Goal: Information Seeking & Learning: Learn about a topic

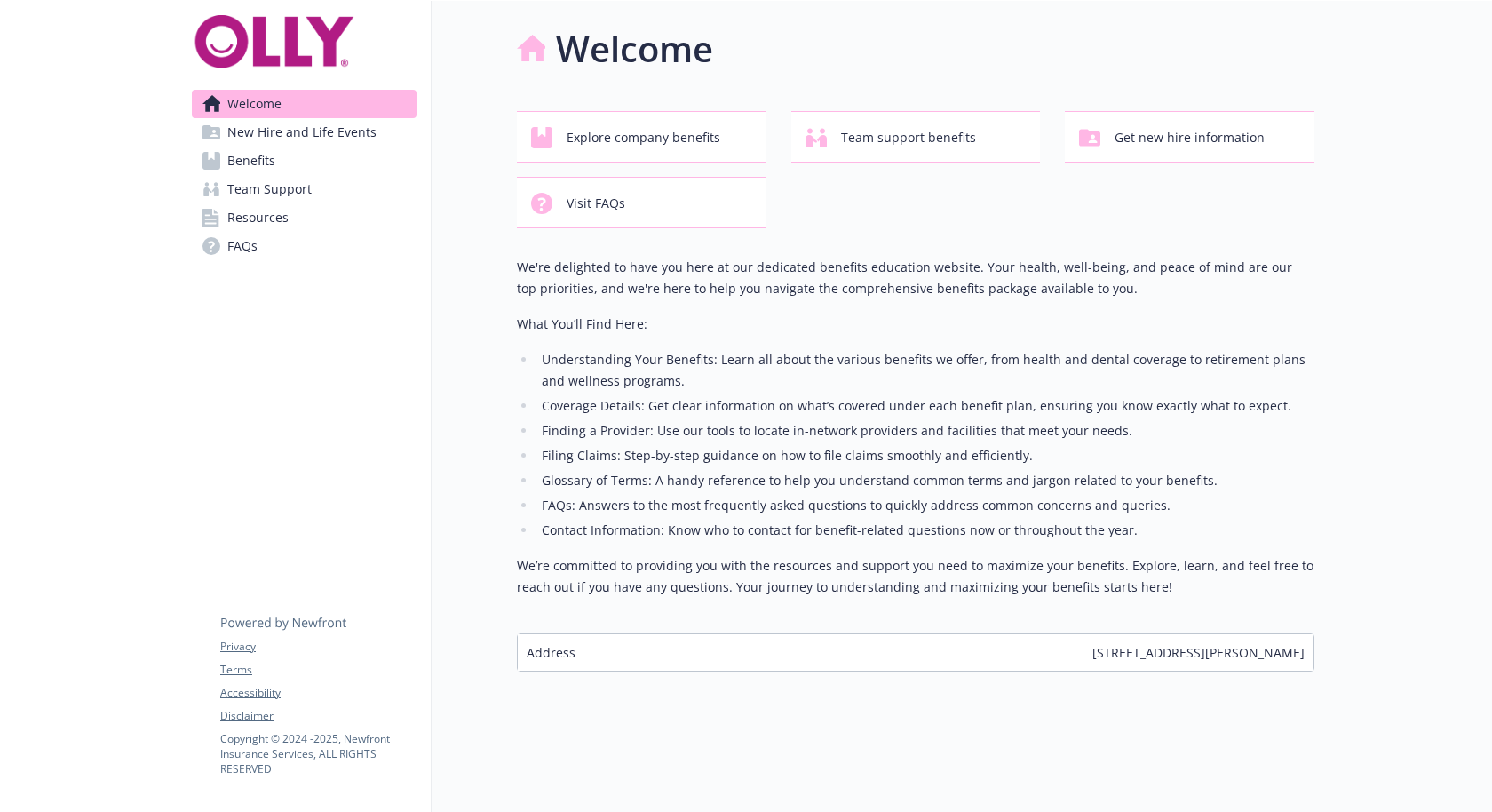
click at [319, 147] on link "Benefits" at bounding box center [304, 160] width 225 height 28
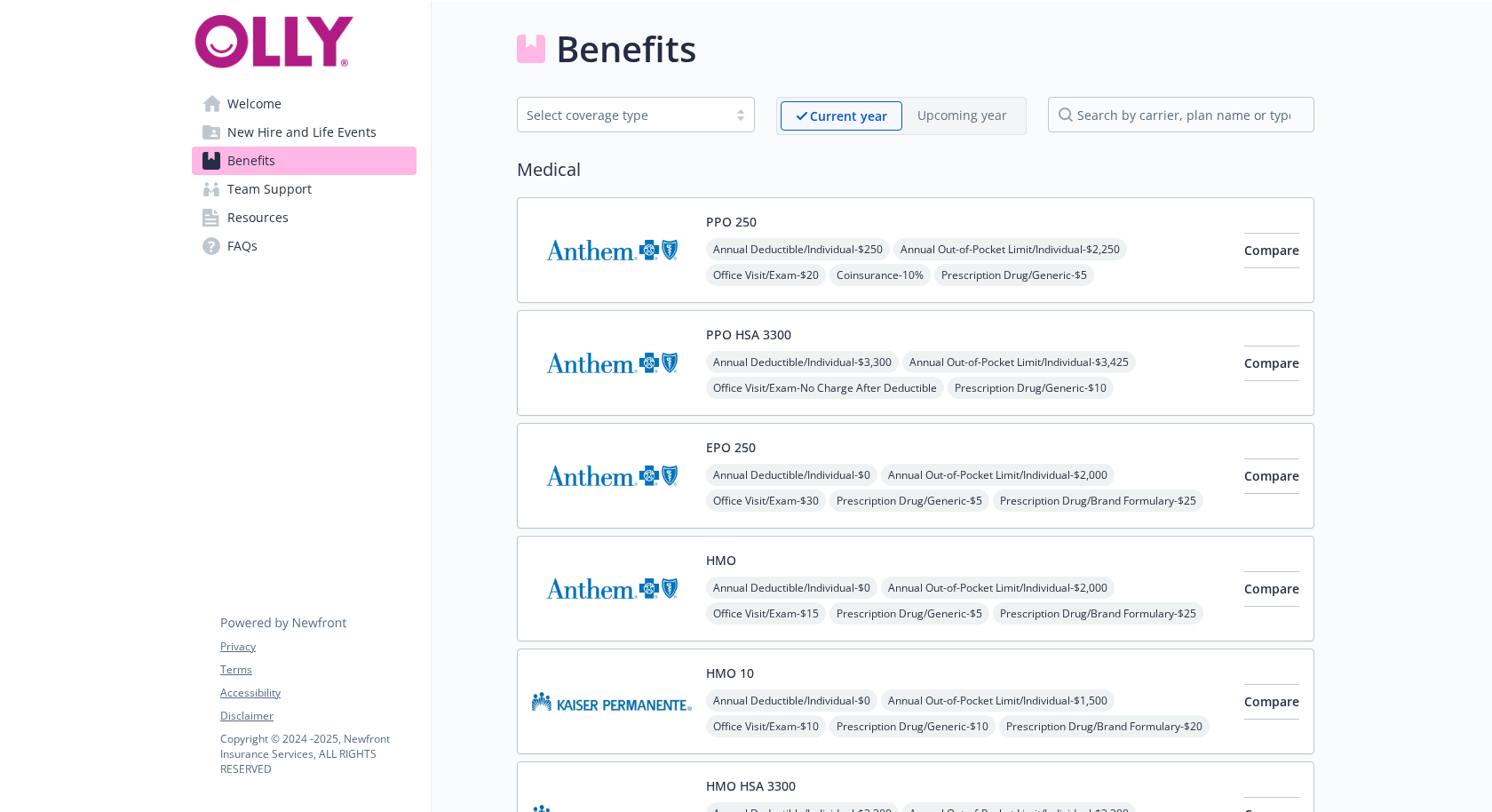
click at [323, 118] on span "New Hire and Life Events" at bounding box center [301, 131] width 149 height 28
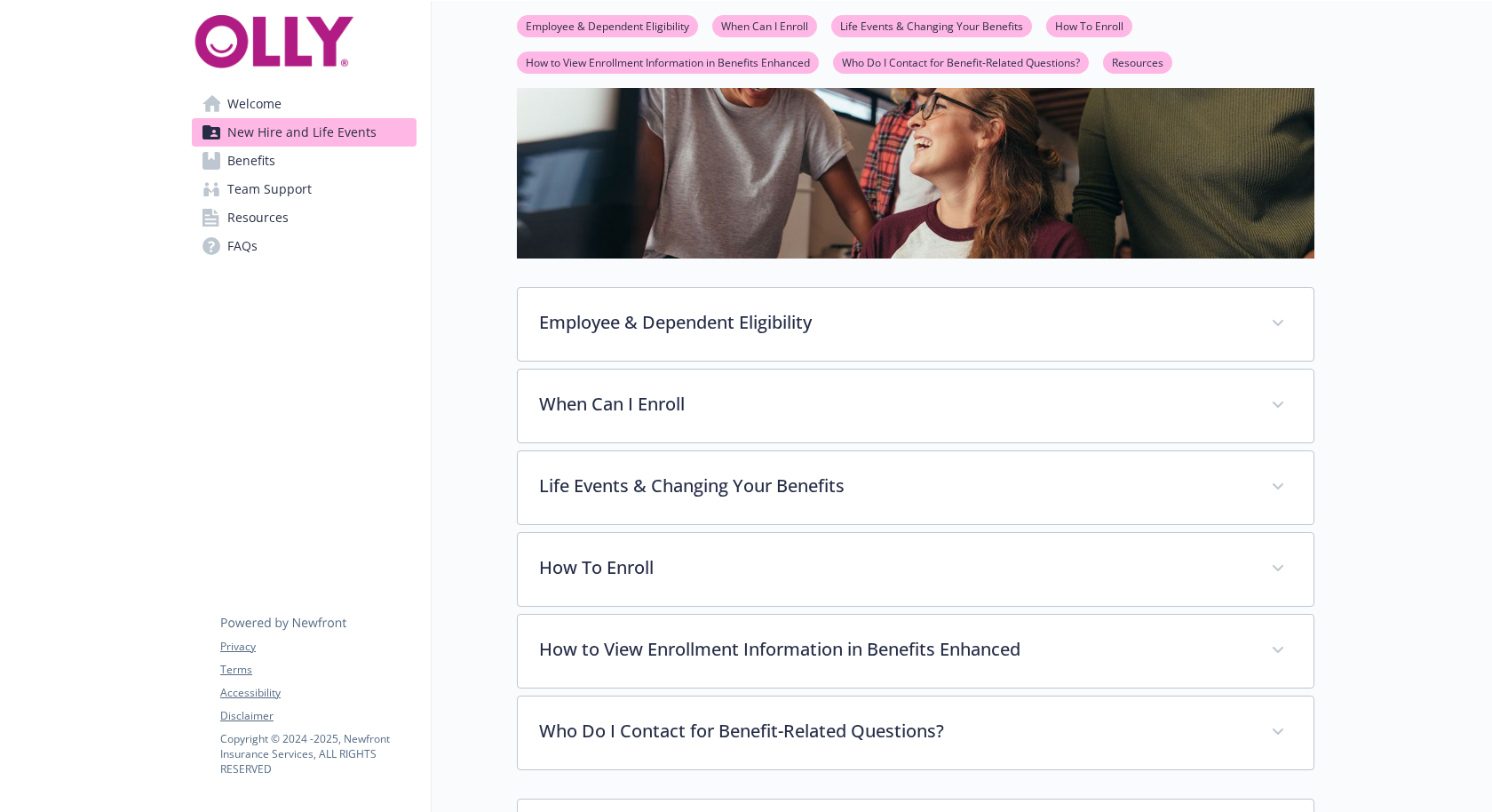
scroll to position [251, 0]
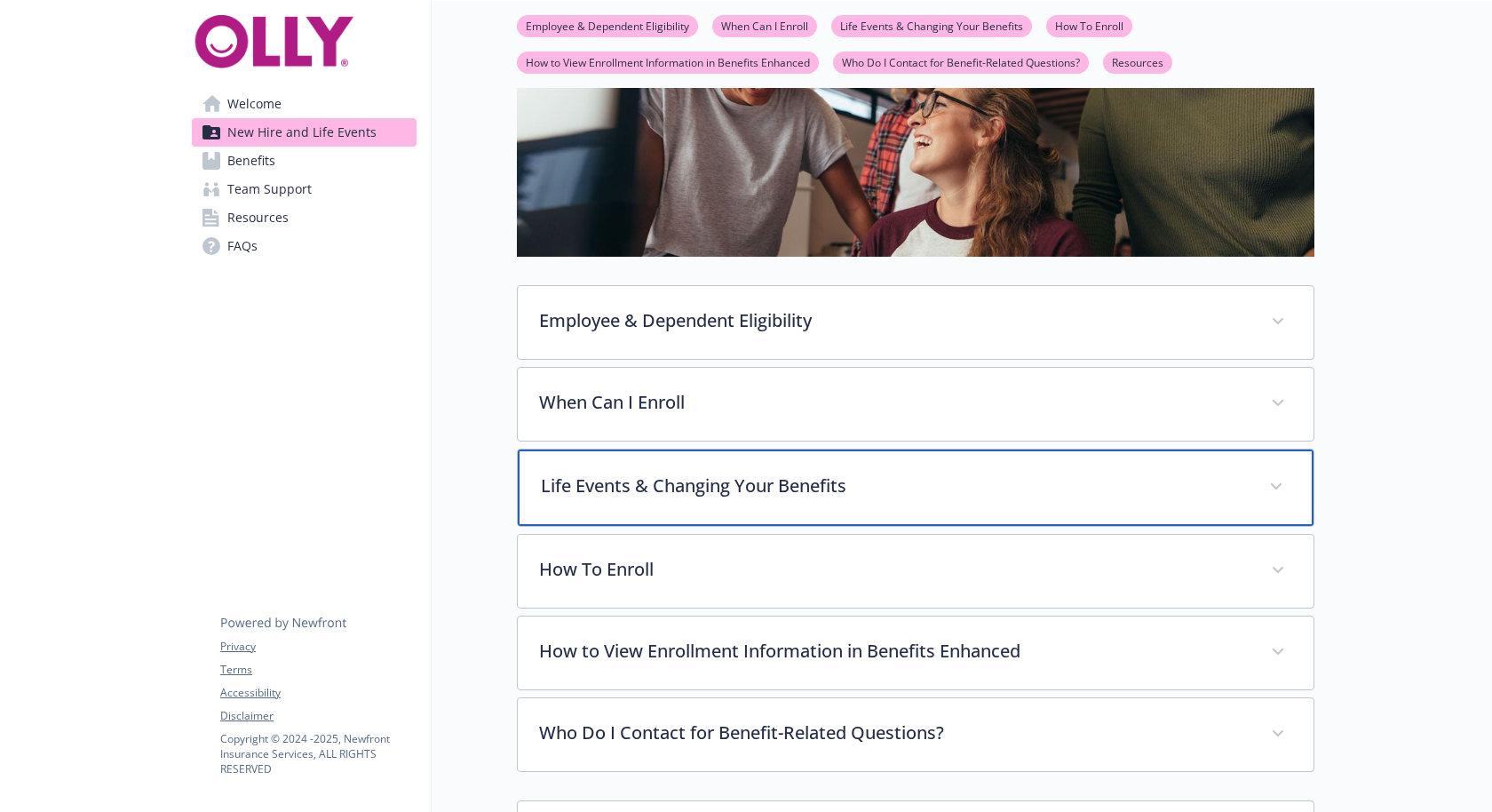
click at [684, 473] on p "Life Events & Changing Your Benefits" at bounding box center [894, 485] width 707 height 26
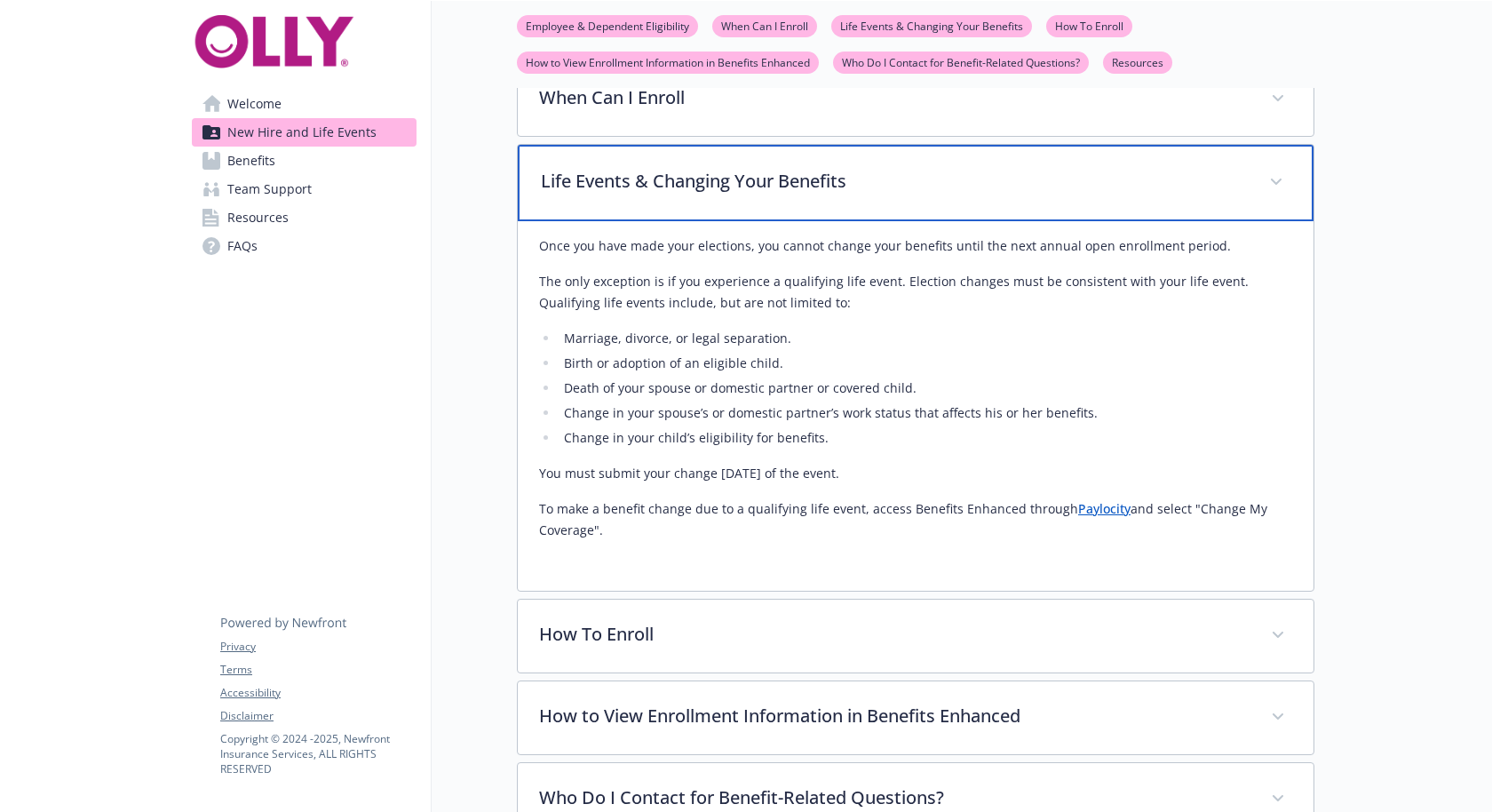
scroll to position [557, 0]
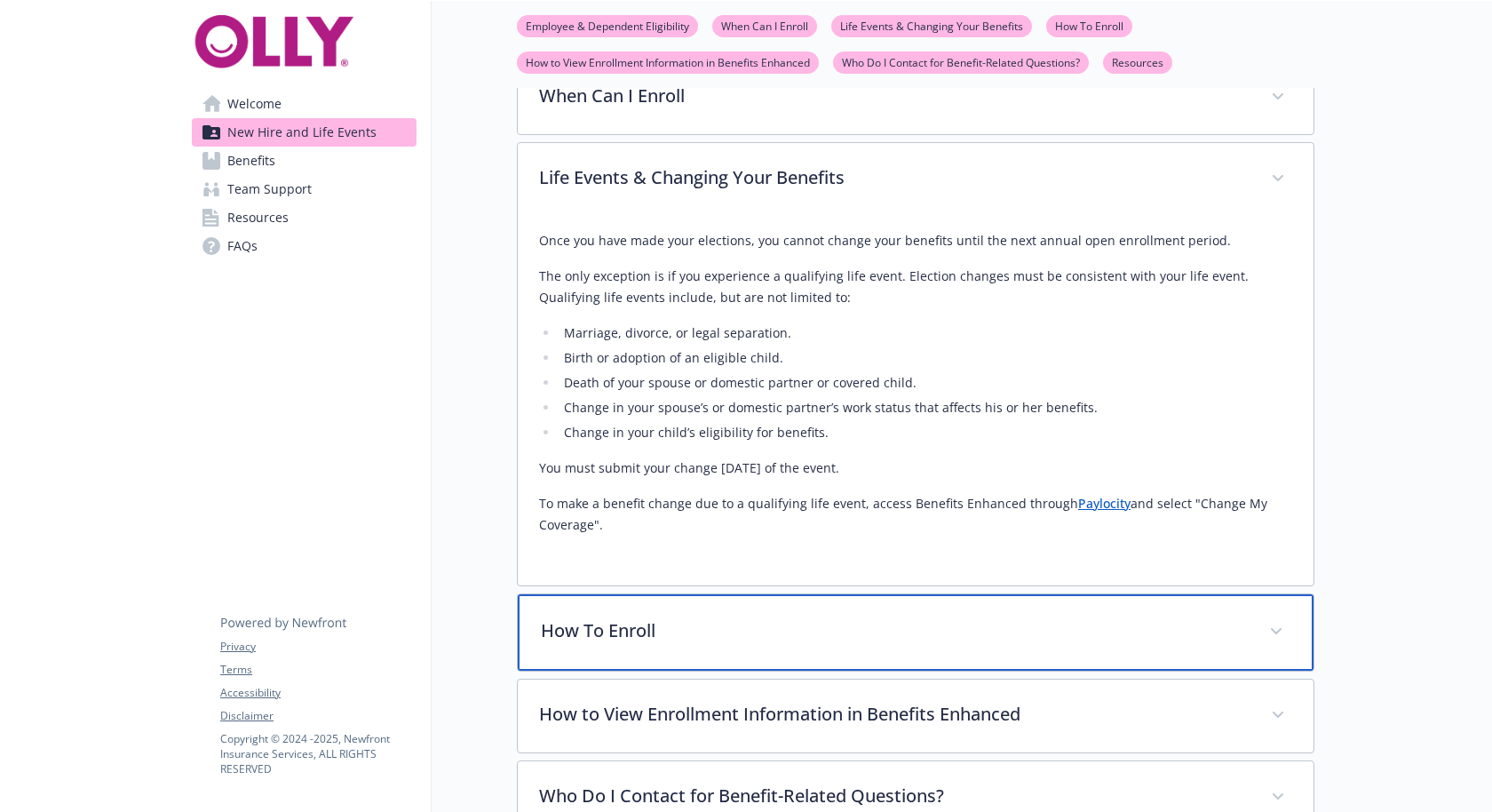
click at [682, 594] on div "How To Enroll" at bounding box center [915, 632] width 796 height 76
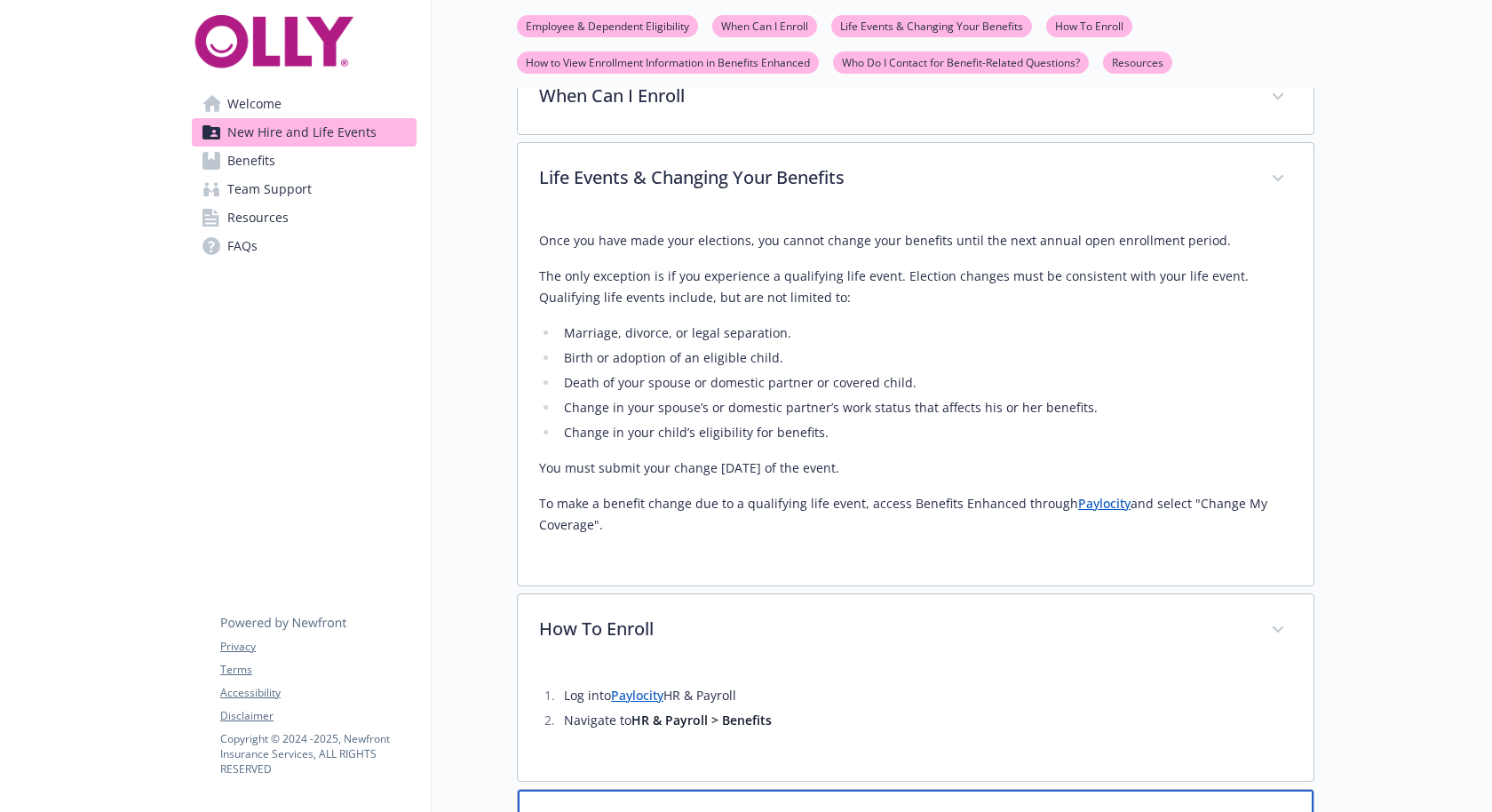
click at [665, 811] on p "How to View Enrollment Information in Benefits Enhanced" at bounding box center [894, 826] width 707 height 26
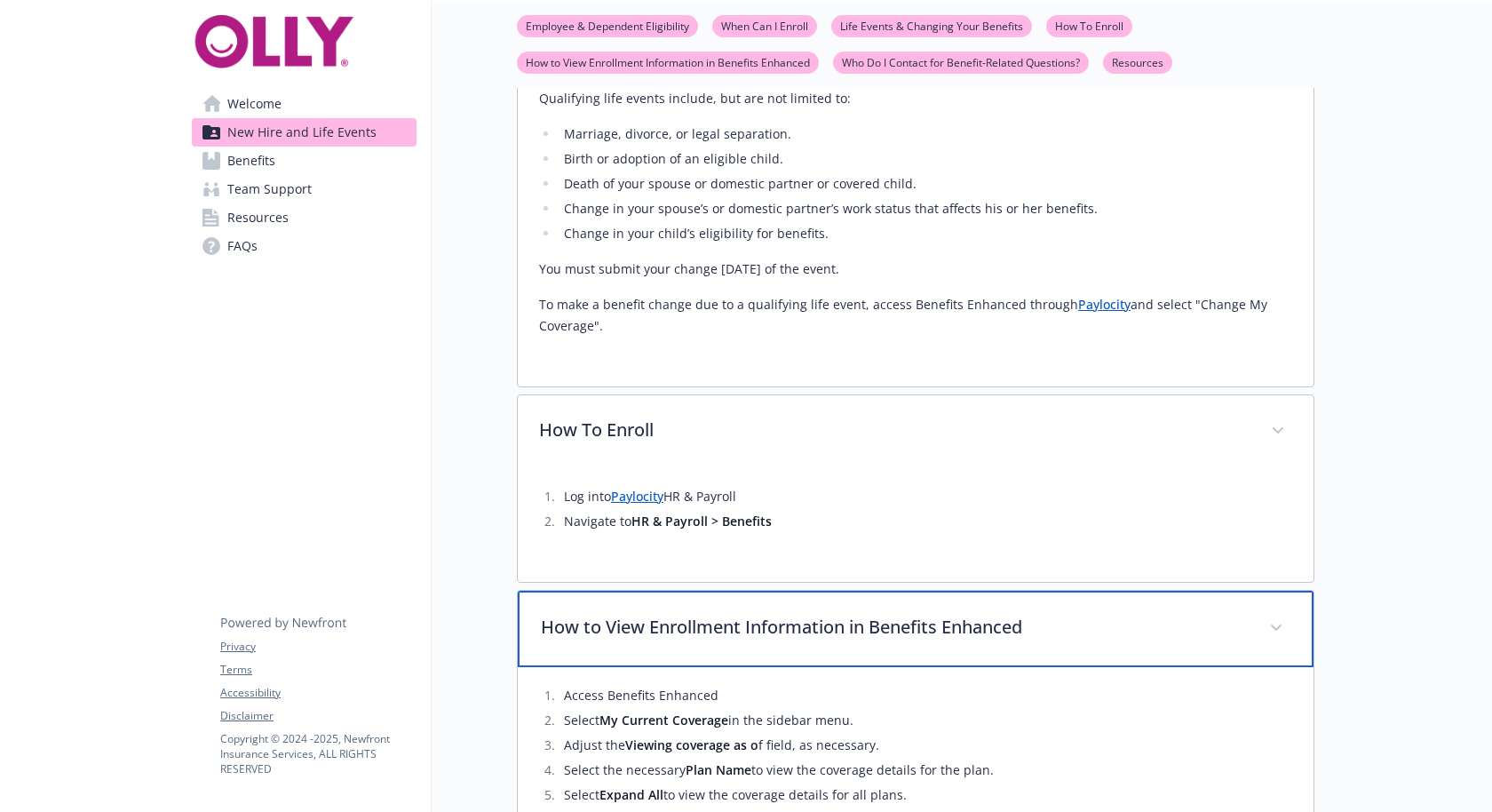
scroll to position [931, 0]
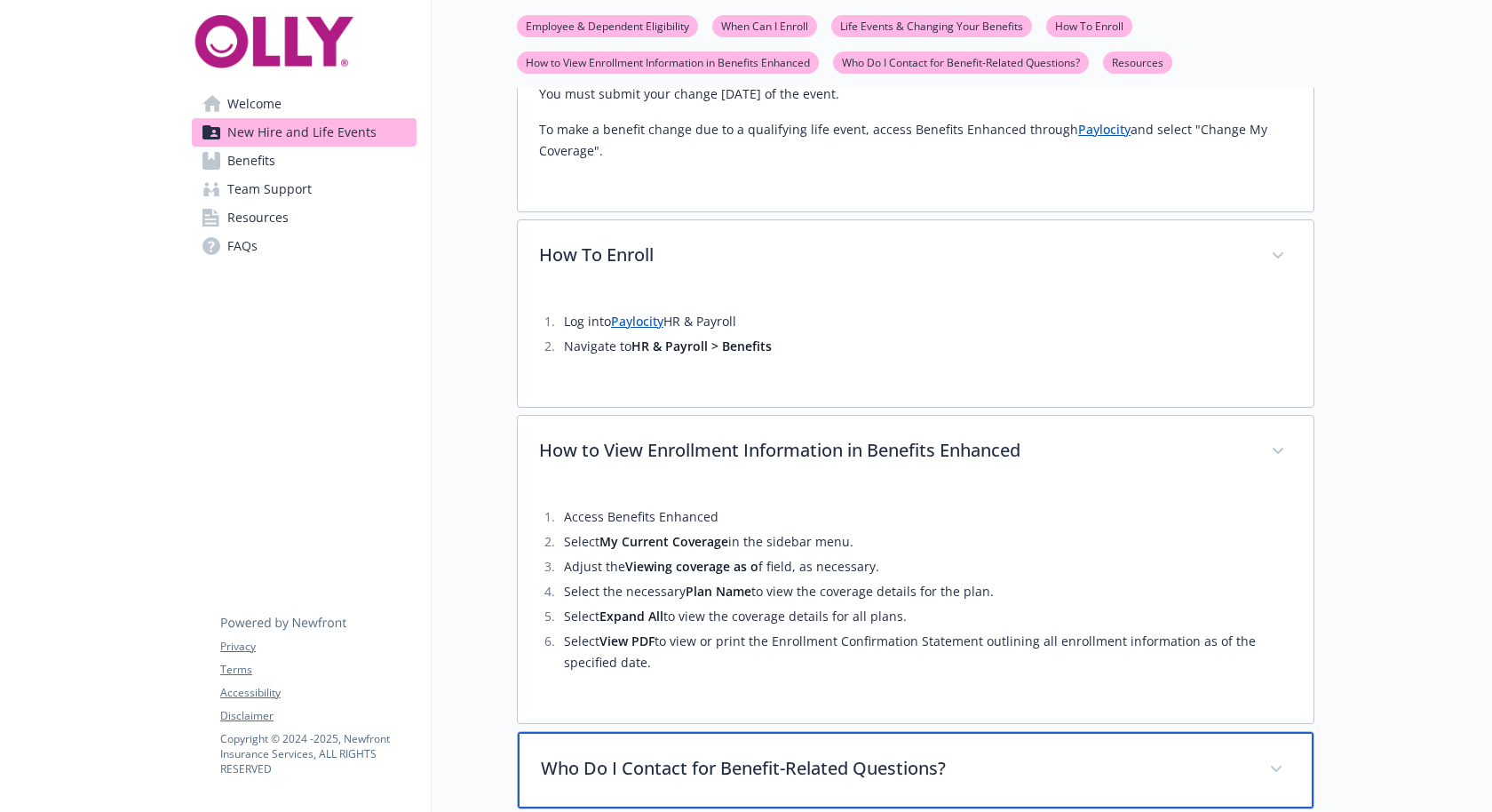
click at [719, 755] on p "Who Do I Contact for Benefit-Related Questions?" at bounding box center [894, 768] width 707 height 26
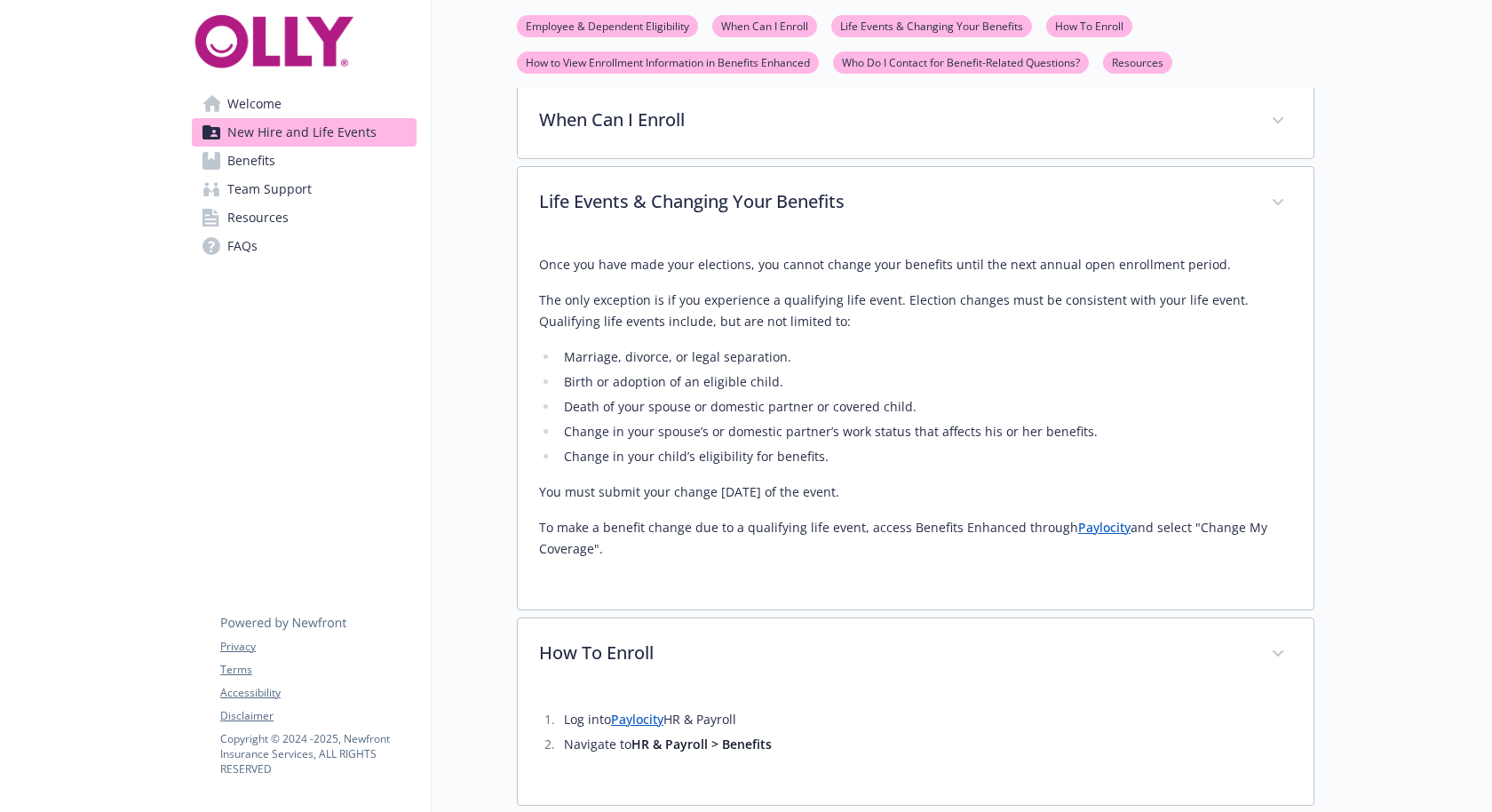
scroll to position [507, 0]
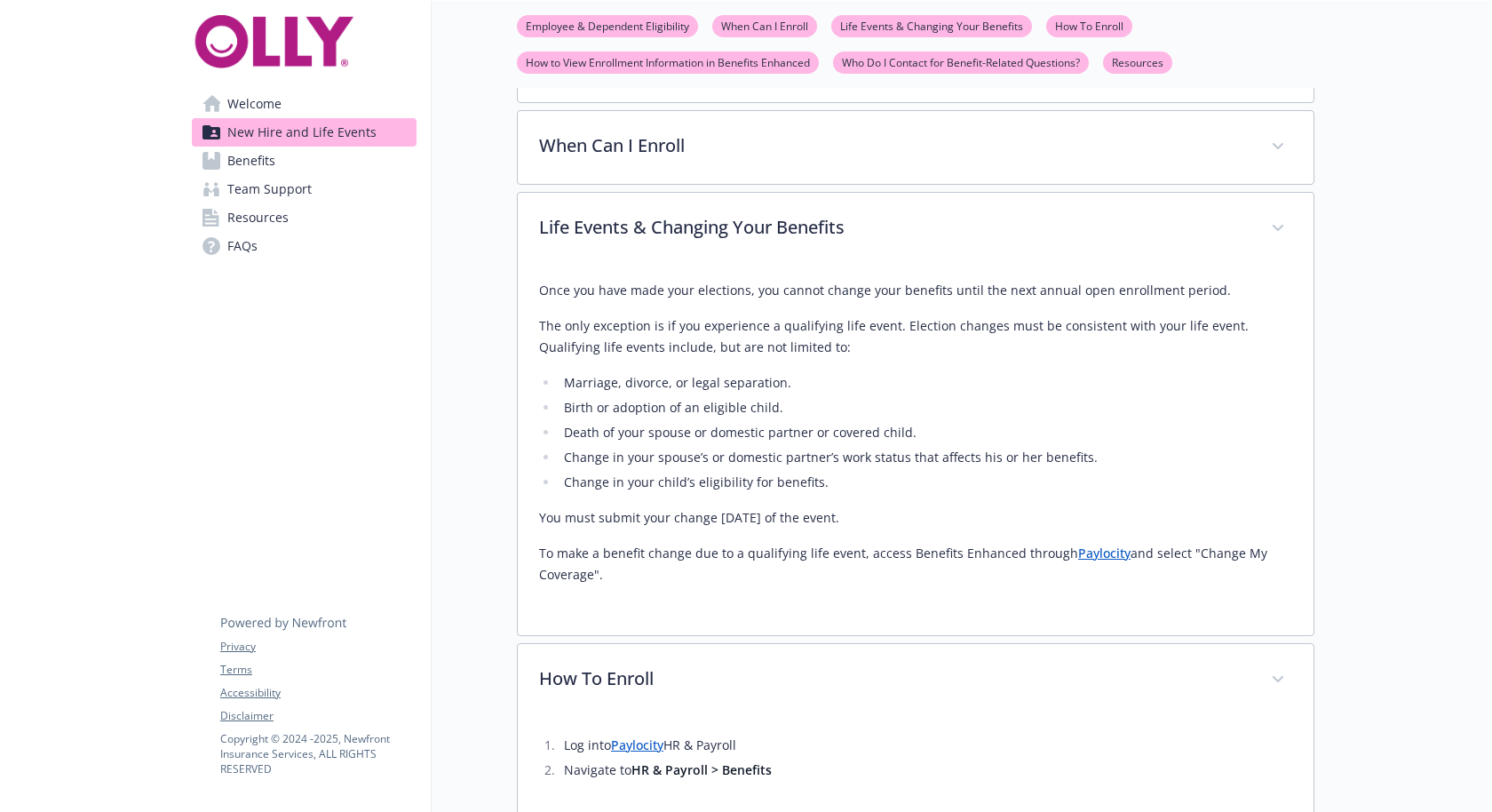
click at [292, 175] on span "Team Support" at bounding box center [269, 188] width 84 height 28
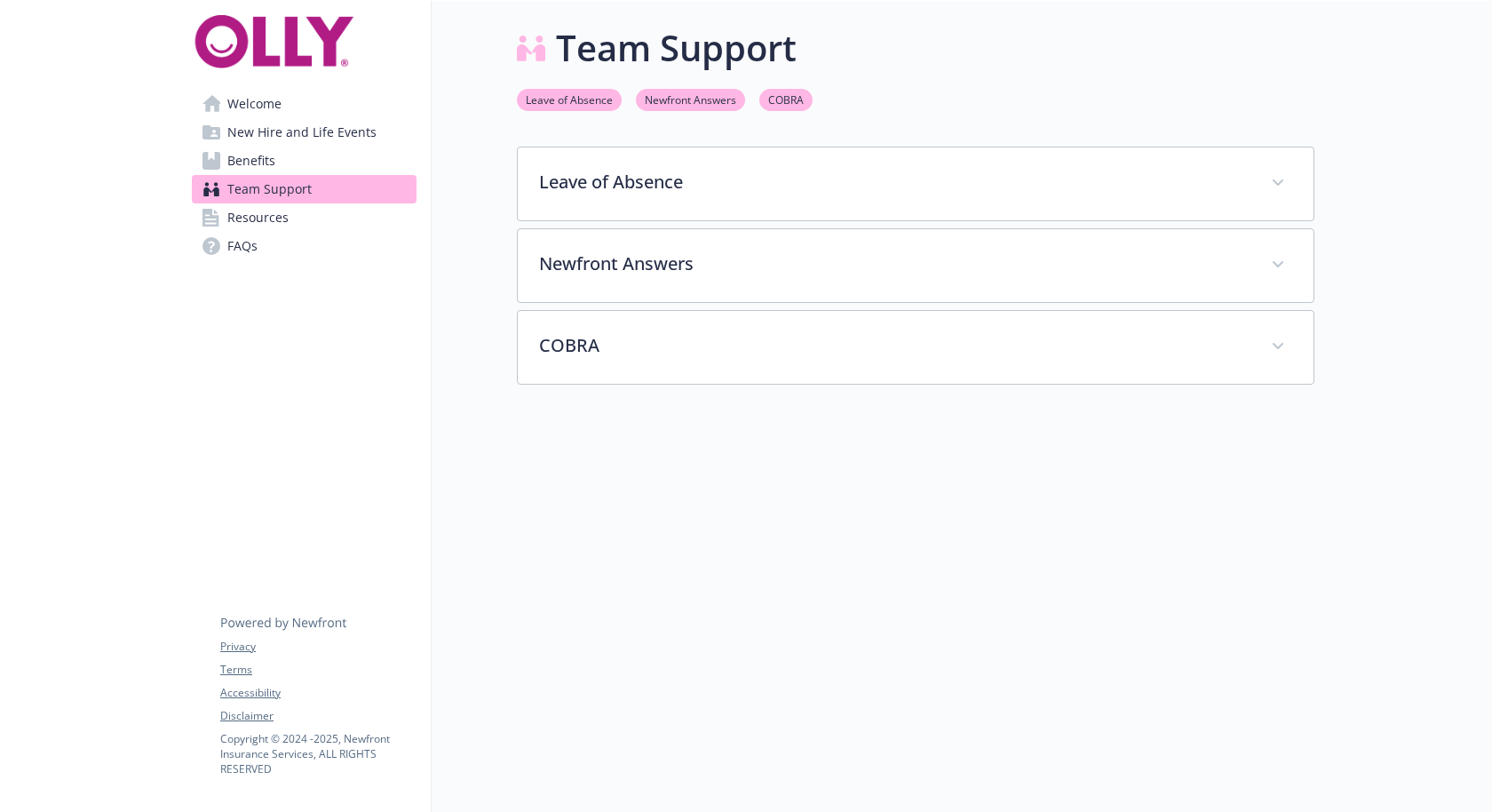
scroll to position [1, 0]
click at [302, 147] on link "Benefits" at bounding box center [304, 160] width 225 height 28
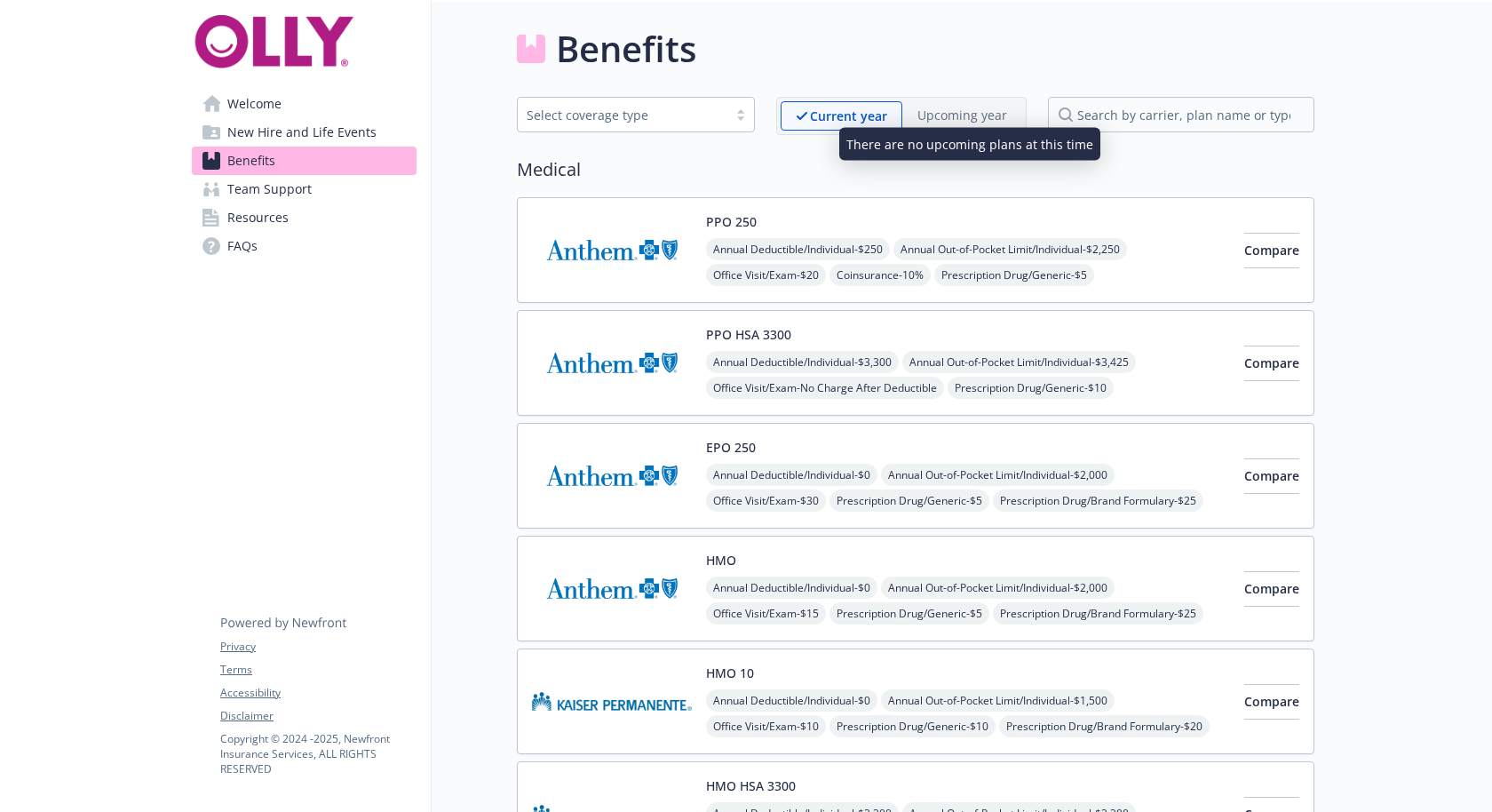
click at [975, 109] on p "Upcoming year" at bounding box center [962, 115] width 90 height 19
click at [856, 107] on p "Current year" at bounding box center [848, 116] width 77 height 19
